Goal: Task Accomplishment & Management: Use online tool/utility

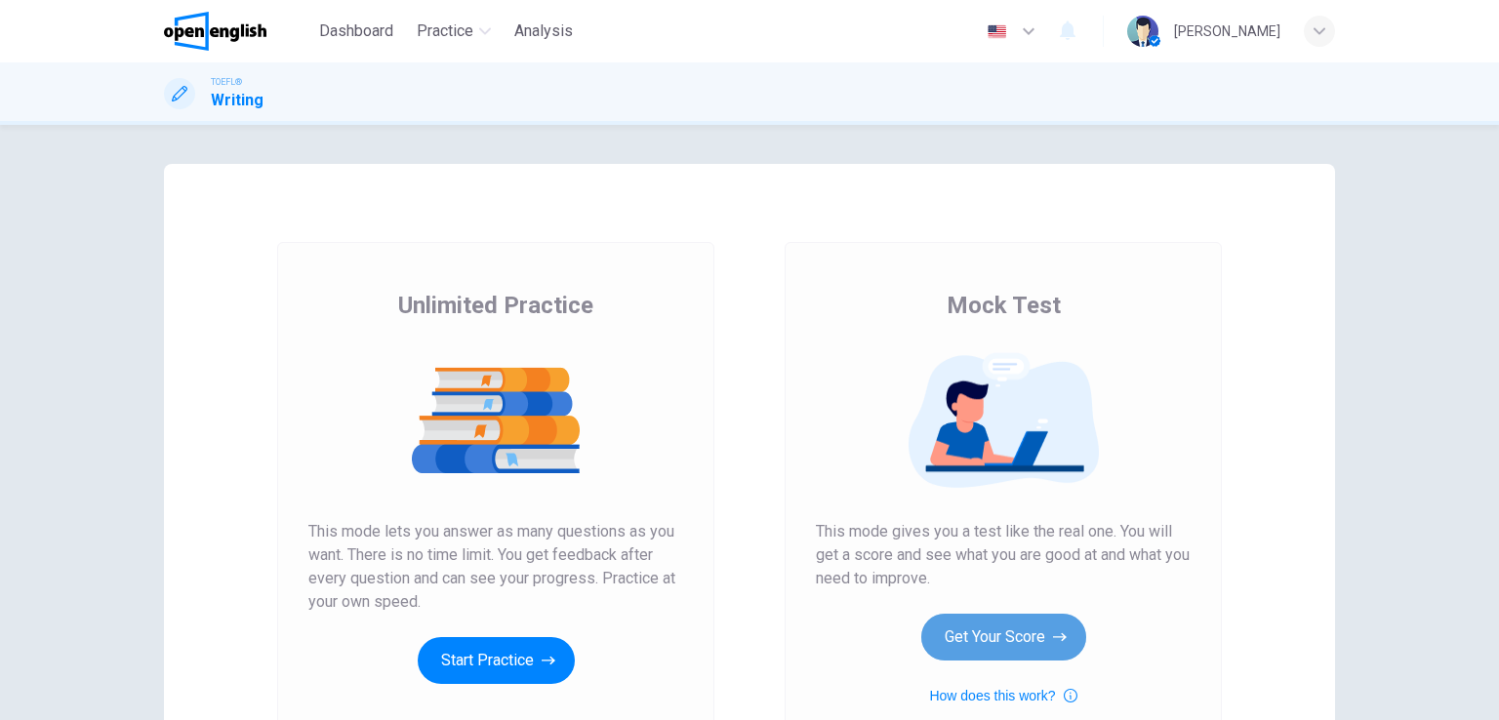
click at [1024, 620] on button "Get Your Score" at bounding box center [1003, 637] width 165 height 47
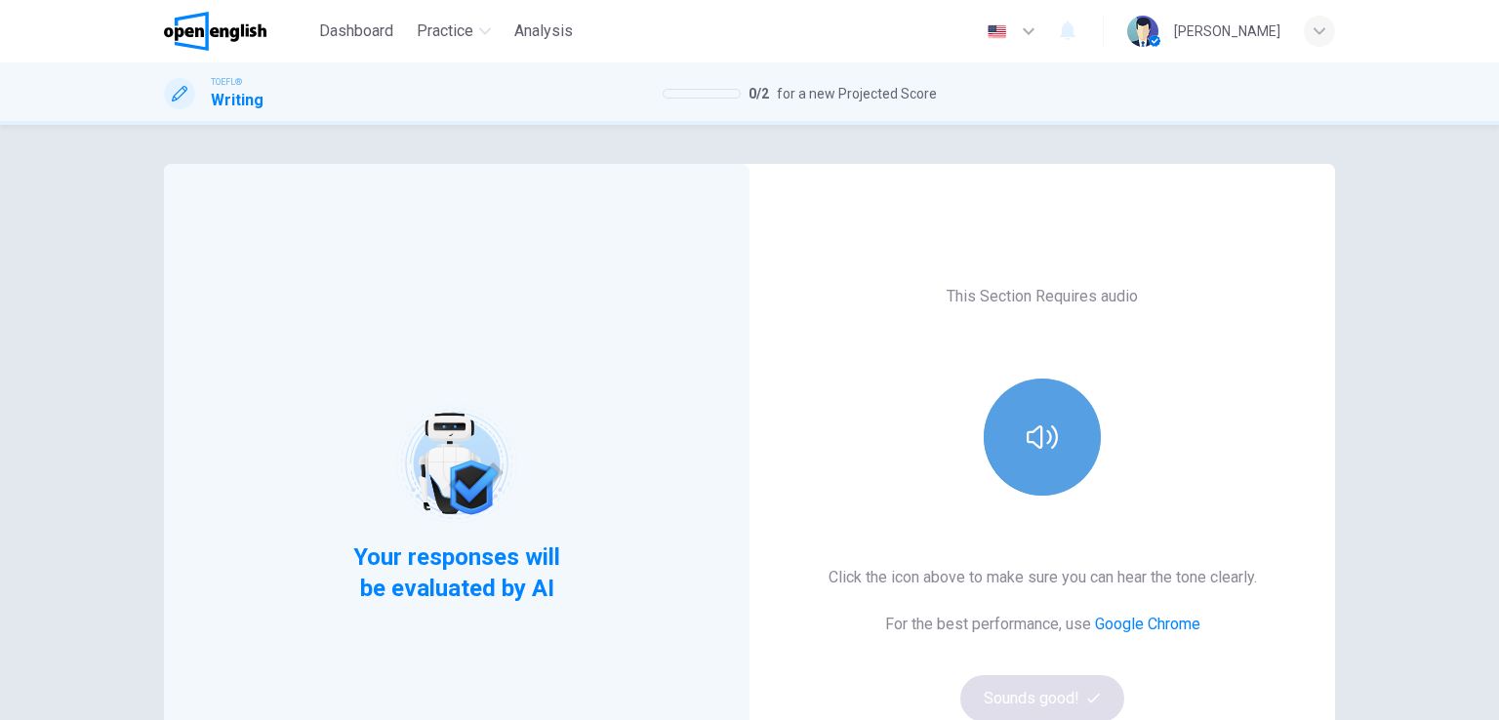
click at [1007, 415] on button "button" at bounding box center [1042, 437] width 117 height 117
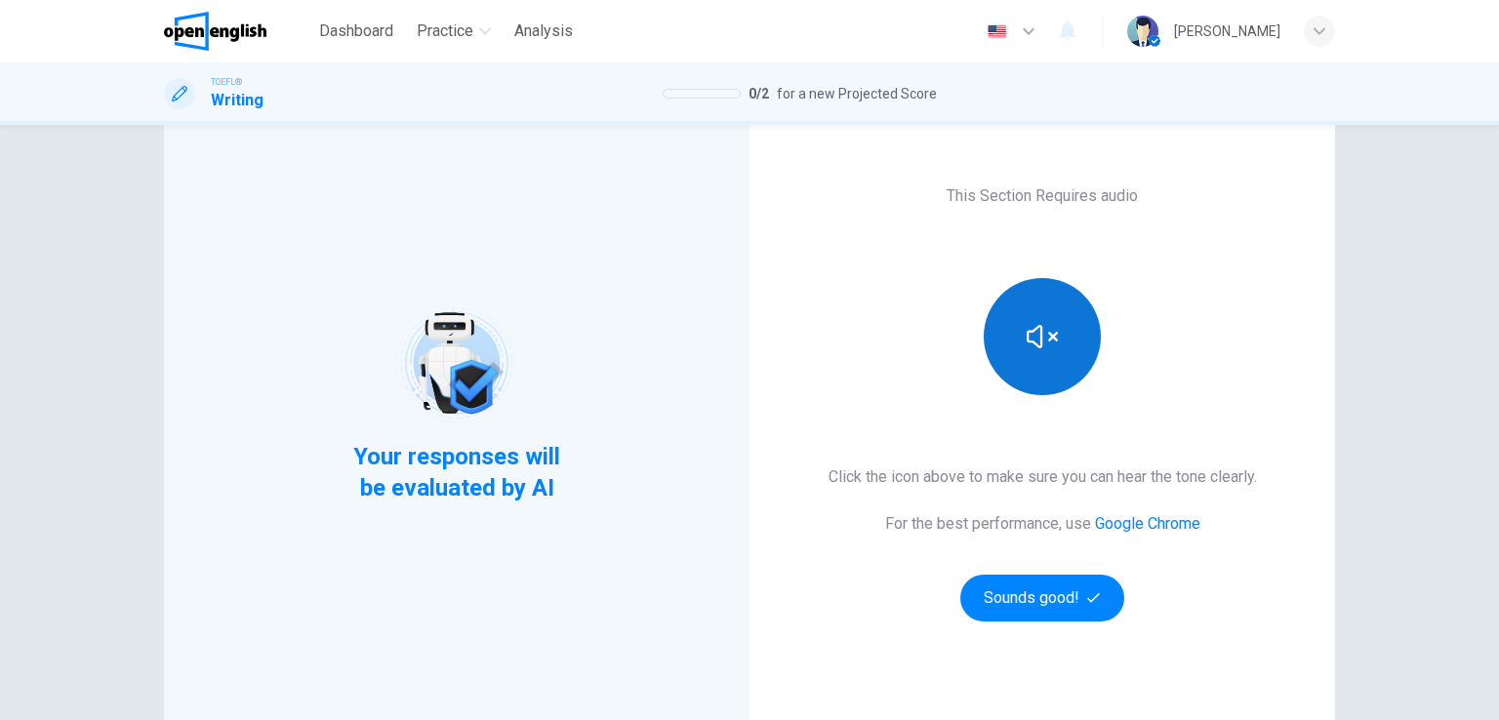
scroll to position [102, 0]
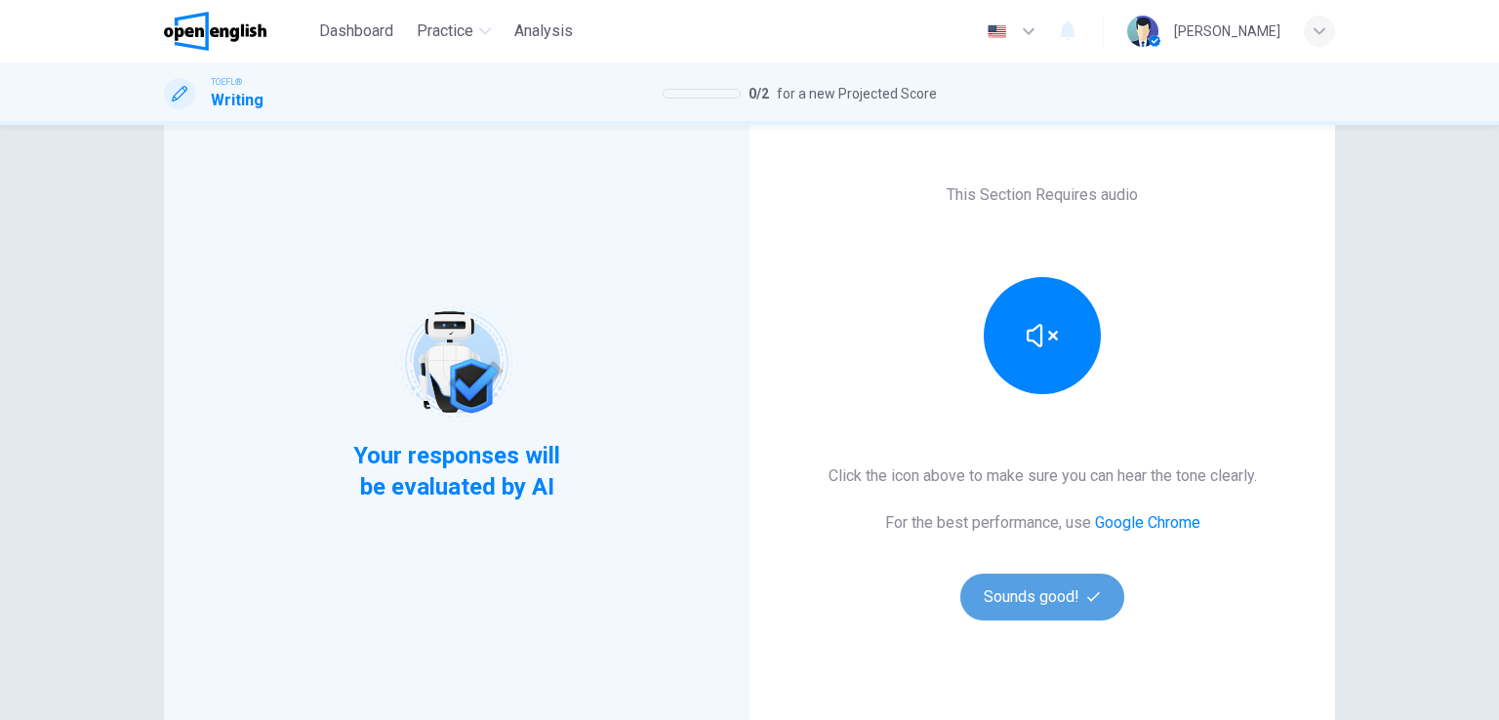
click at [1011, 595] on button "Sounds good!" at bounding box center [1042, 597] width 164 height 47
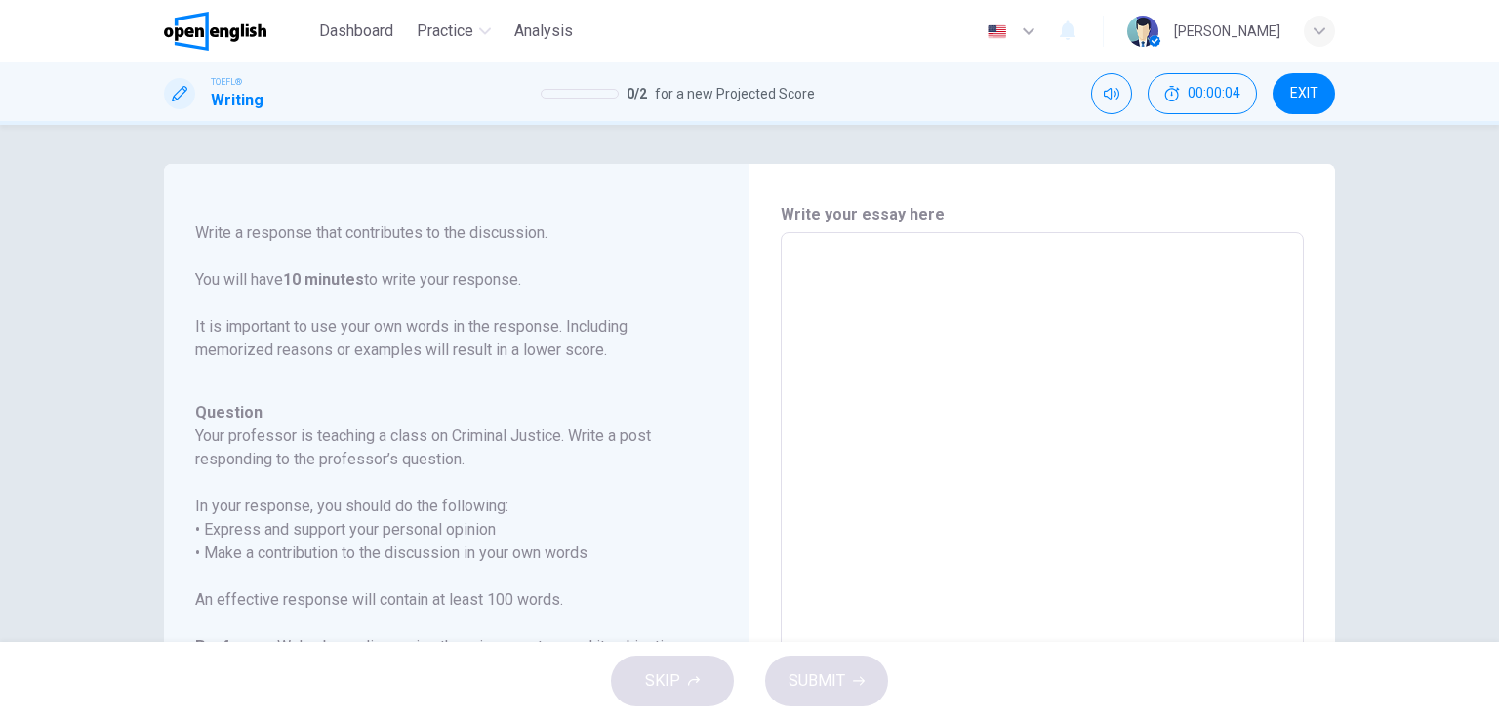
scroll to position [0, 0]
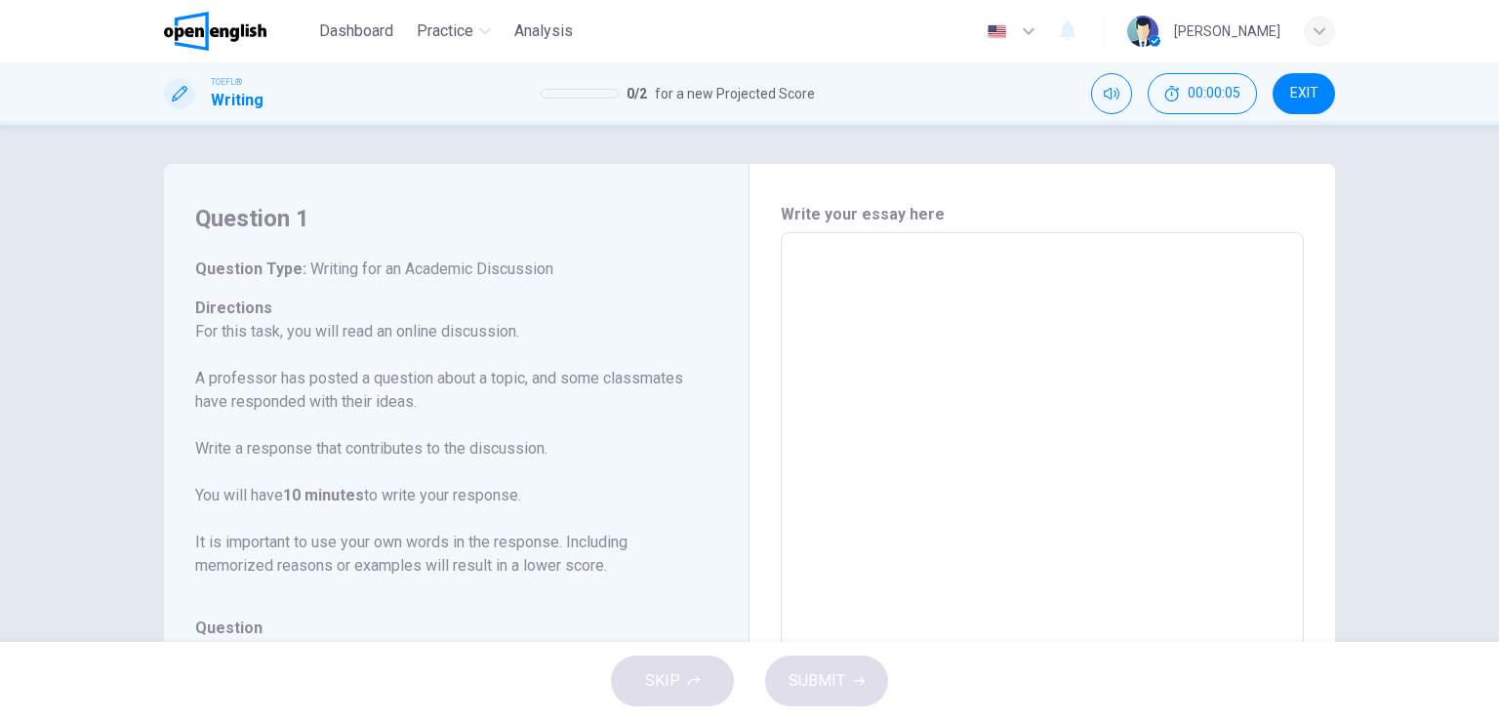
click at [874, 319] on textarea at bounding box center [1042, 559] width 496 height 620
